Goal: Find specific page/section: Find specific page/section

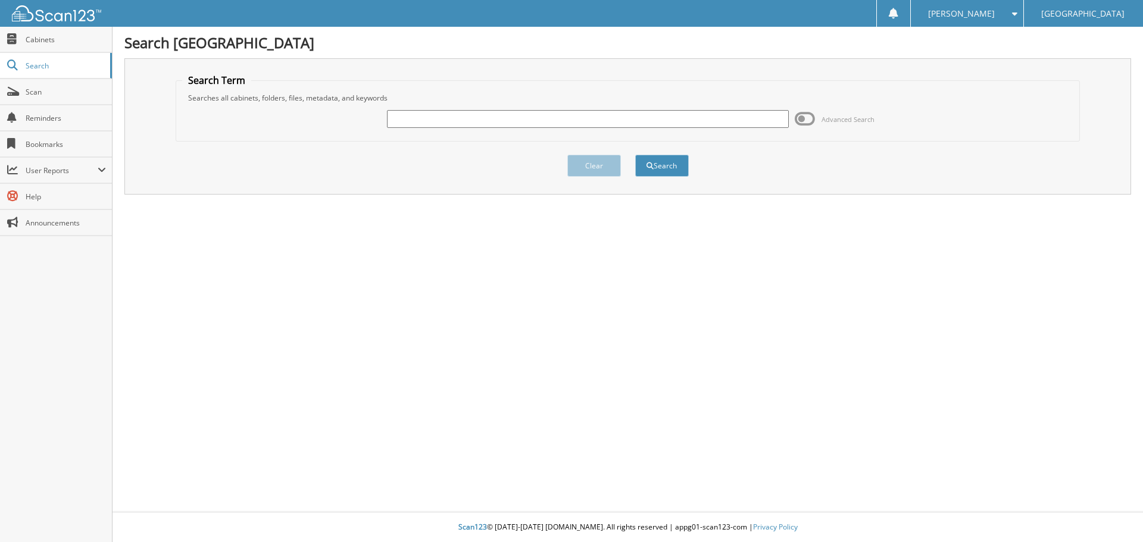
click at [671, 119] on input "text" at bounding box center [587, 119] width 401 height 18
type input "508437"
click at [581, 161] on button "Clear" at bounding box center [594, 166] width 54 height 22
click at [804, 119] on span at bounding box center [805, 119] width 20 height 18
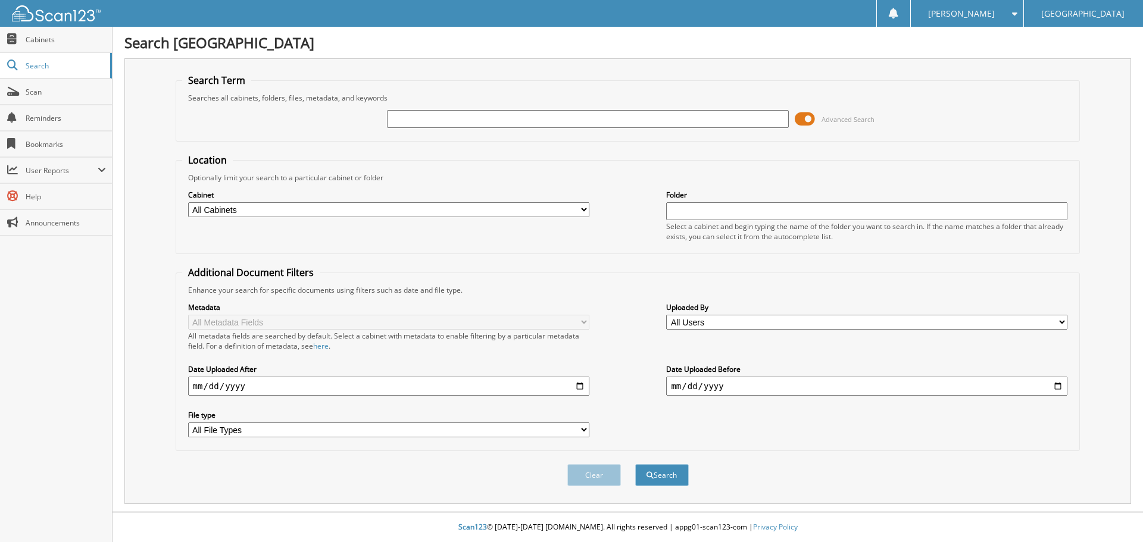
click at [564, 121] on input "text" at bounding box center [587, 119] width 401 height 18
type input "508437"
click at [680, 476] on button "Search" at bounding box center [662, 475] width 54 height 22
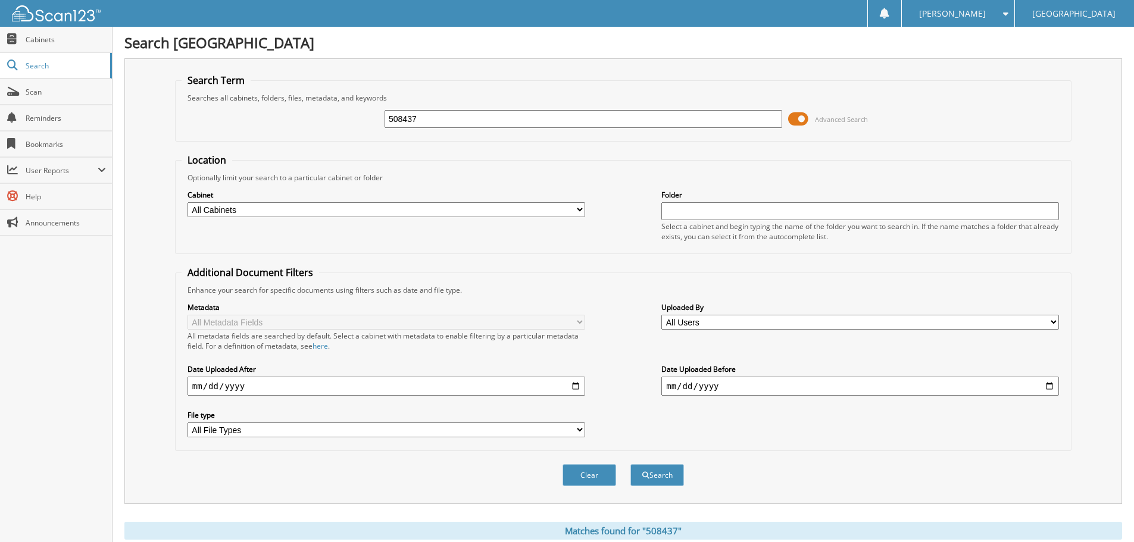
click at [807, 118] on span at bounding box center [798, 119] width 20 height 18
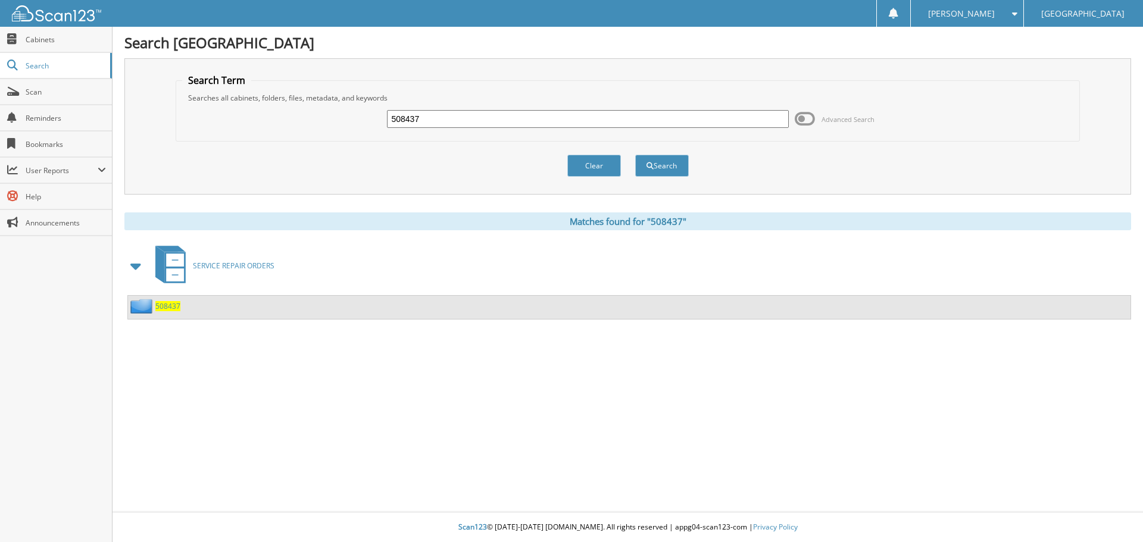
click at [171, 306] on span "508437" at bounding box center [167, 306] width 25 height 10
